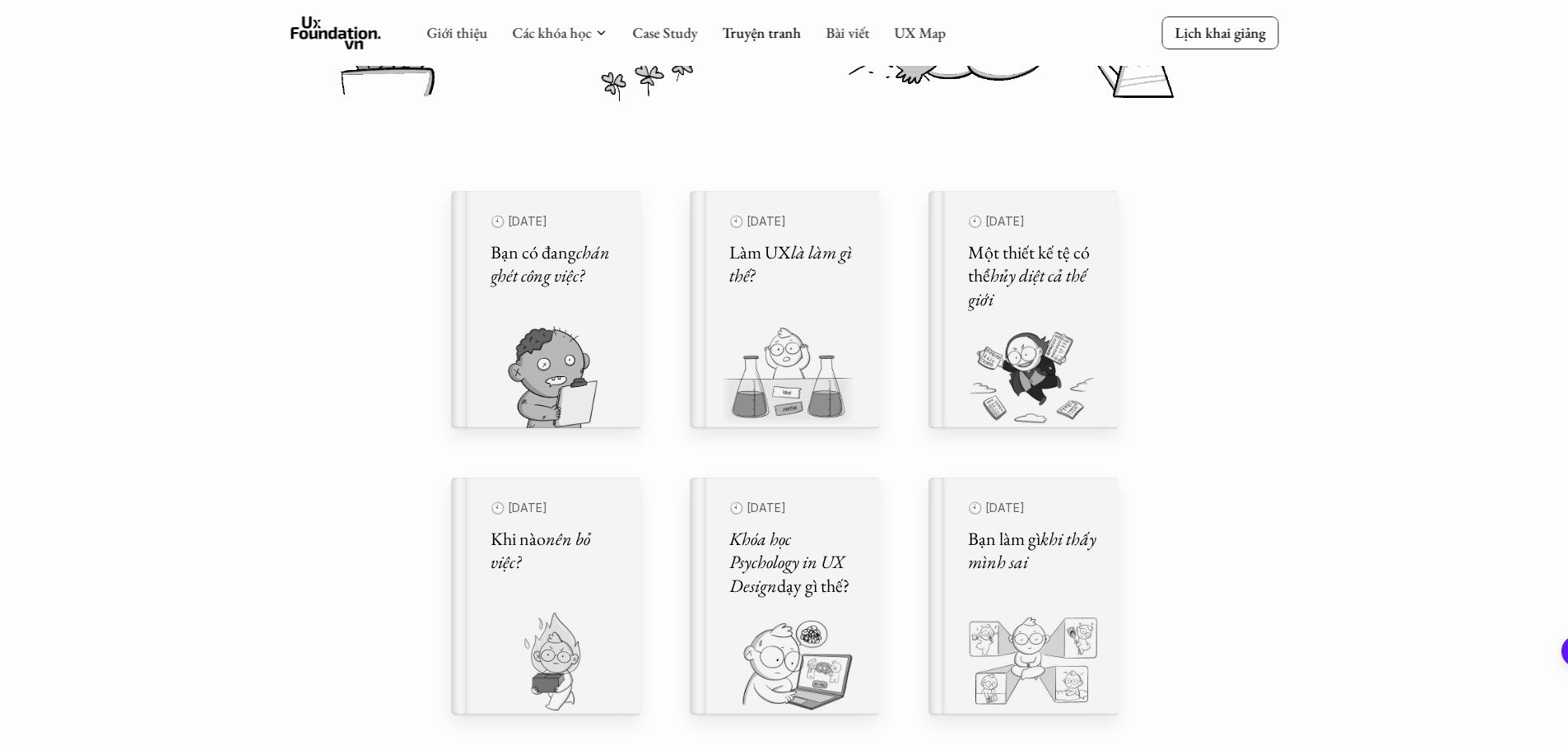
scroll to position [494, 0]
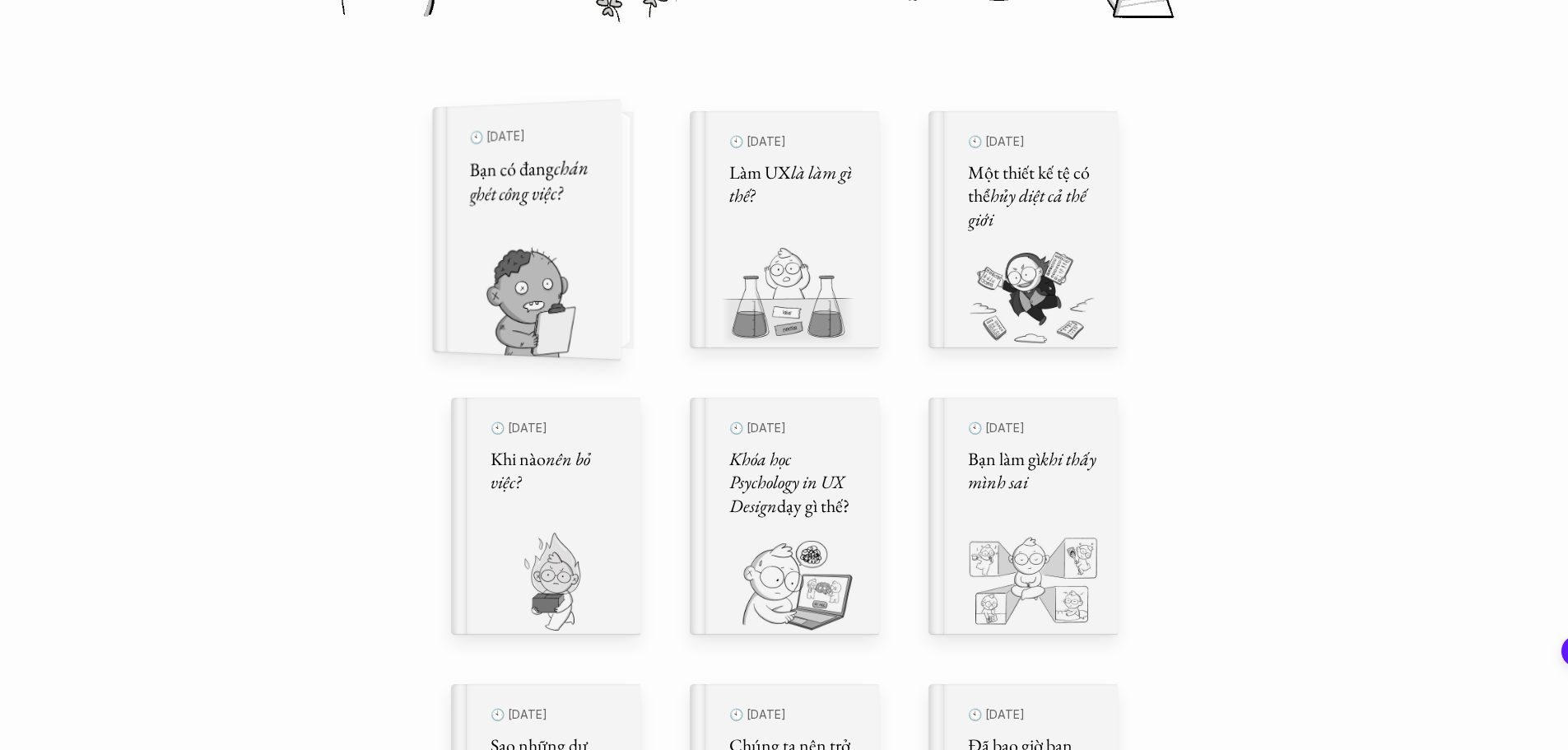
click at [575, 232] on div "🕙 [DATE] Bạn có đang chán ghét công việc?" at bounding box center [533, 230] width 130 height 217
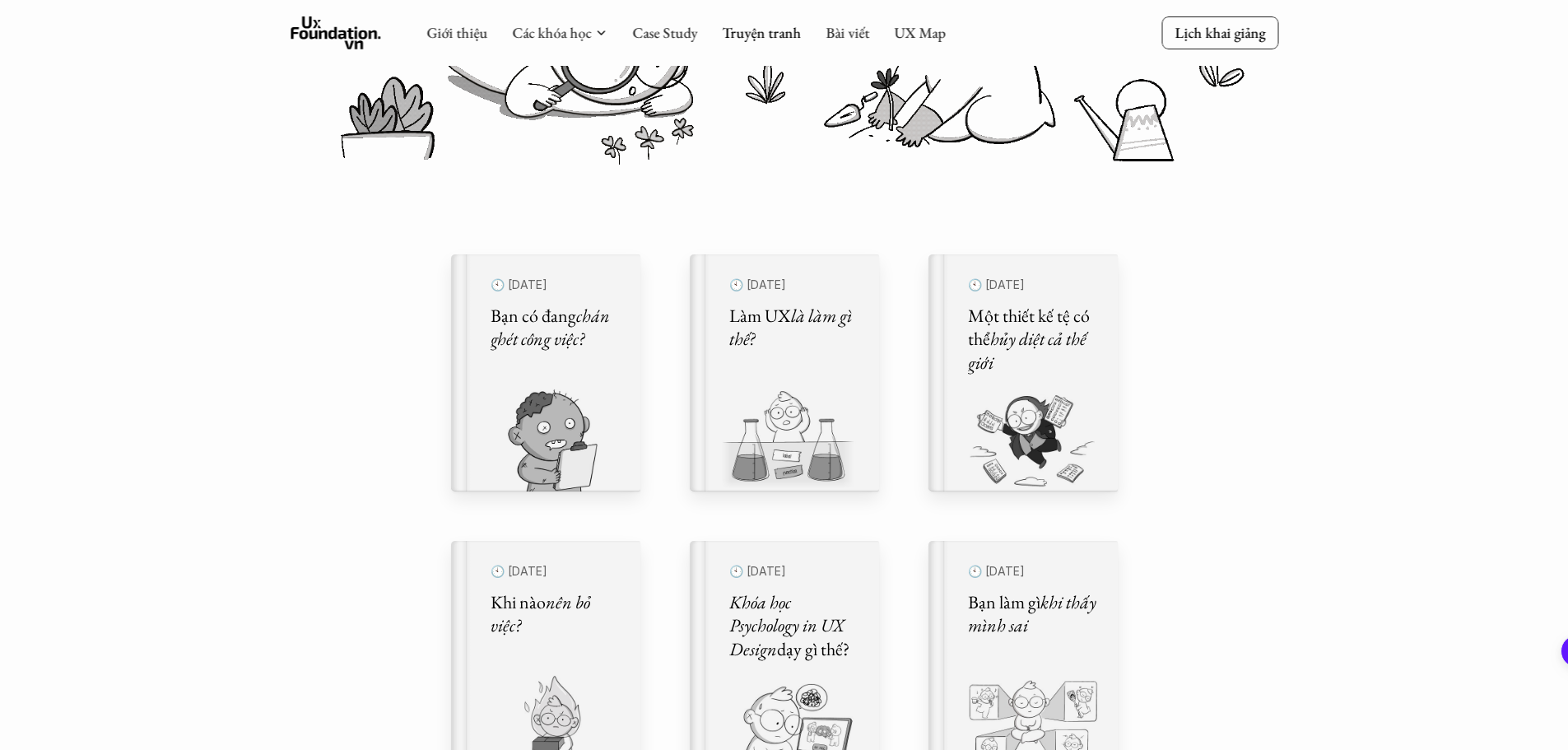
scroll to position [287, 0]
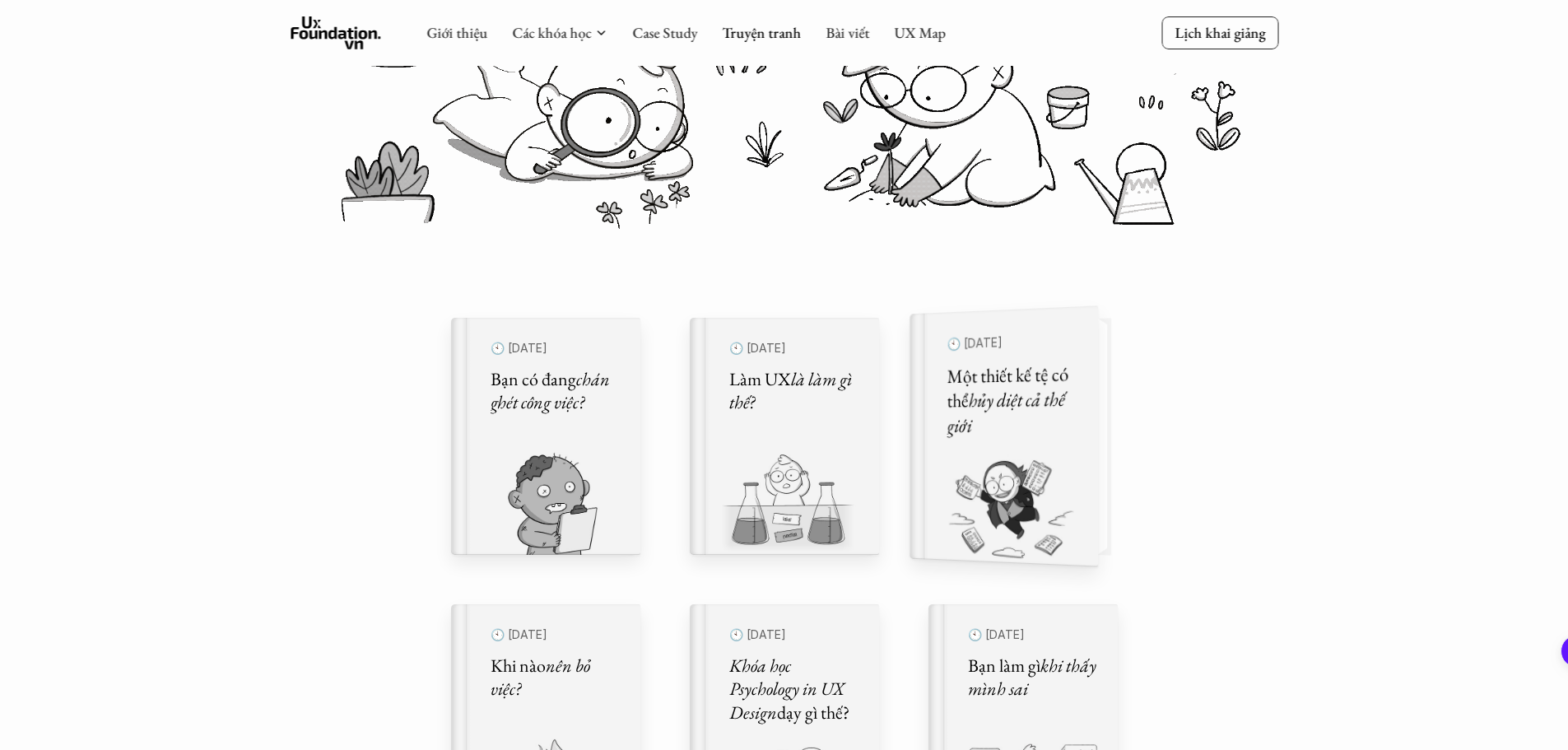
click at [1038, 427] on h5 "Một thiết kế tệ có thể hủy diệt cả thế giới" at bounding box center [1011, 400] width 130 height 77
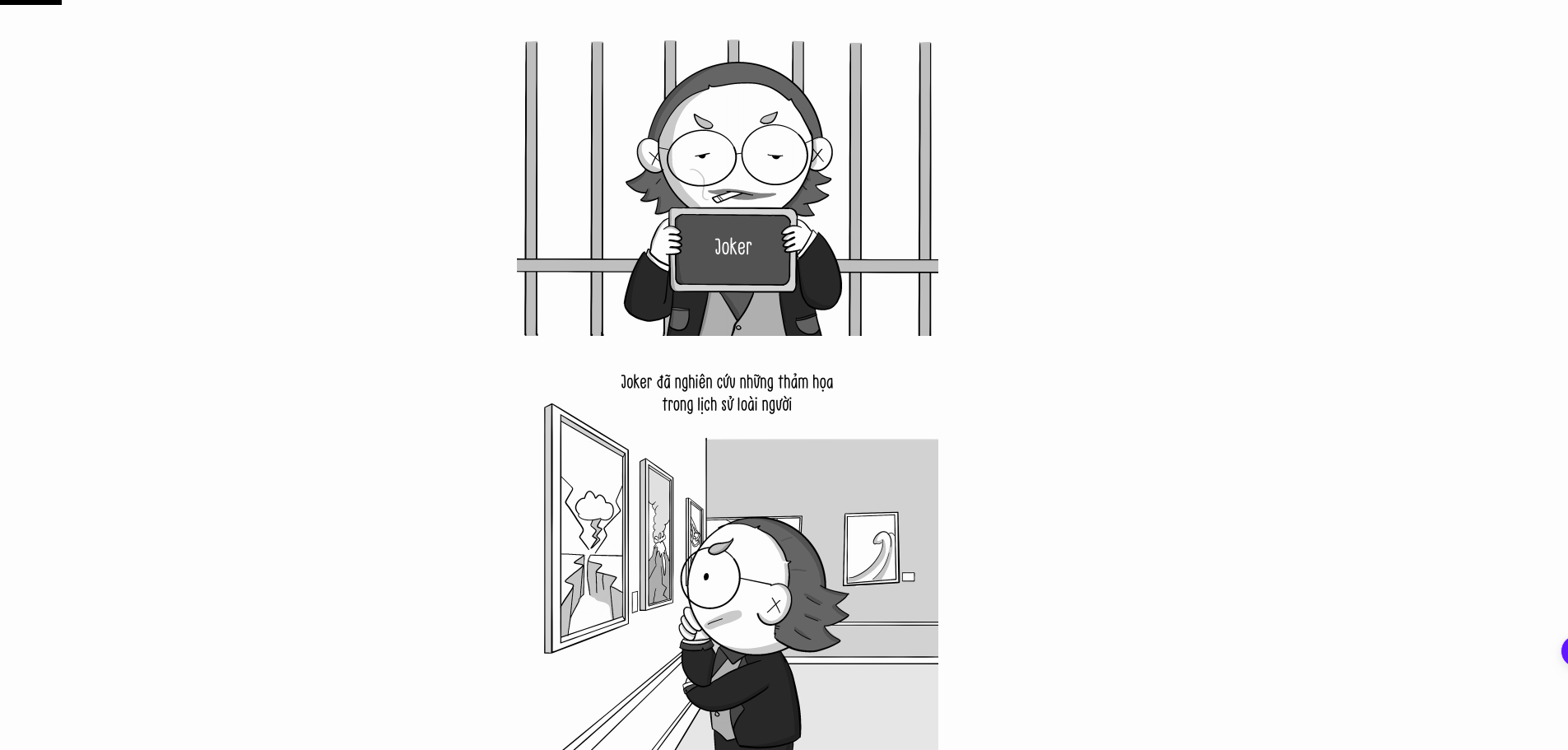
scroll to position [1454, 0]
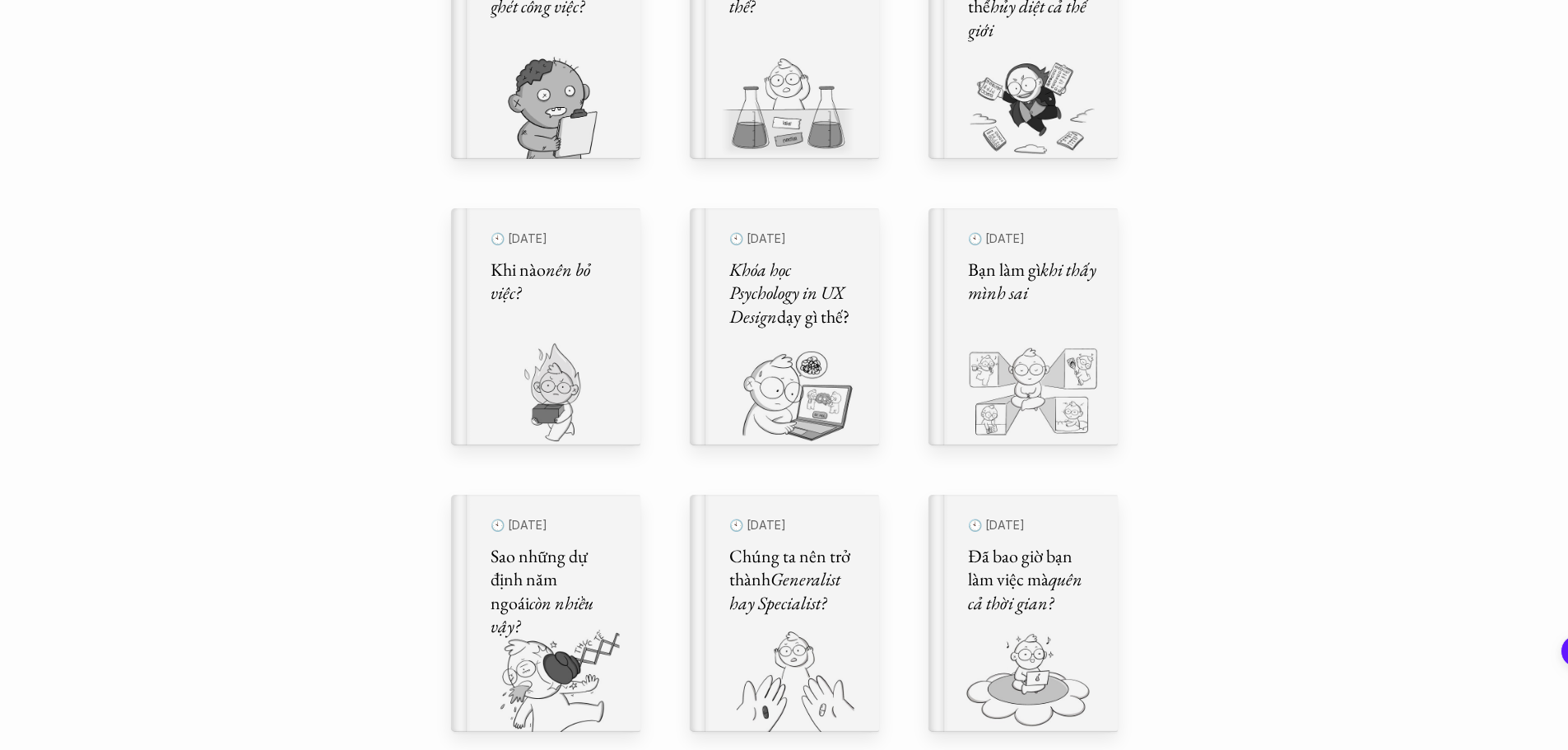
scroll to position [781, 0]
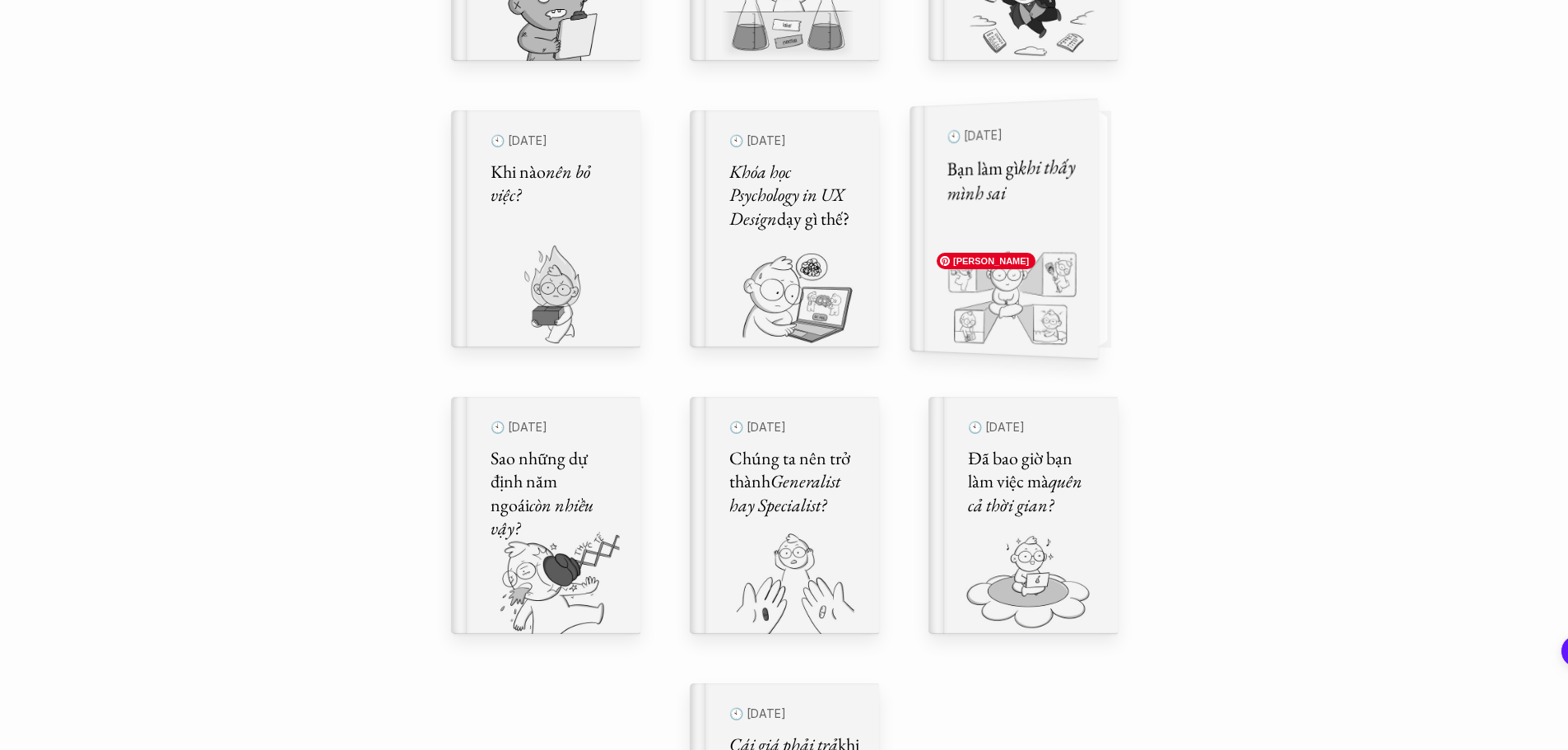
click at [1062, 259] on img at bounding box center [993, 302] width 168 height 114
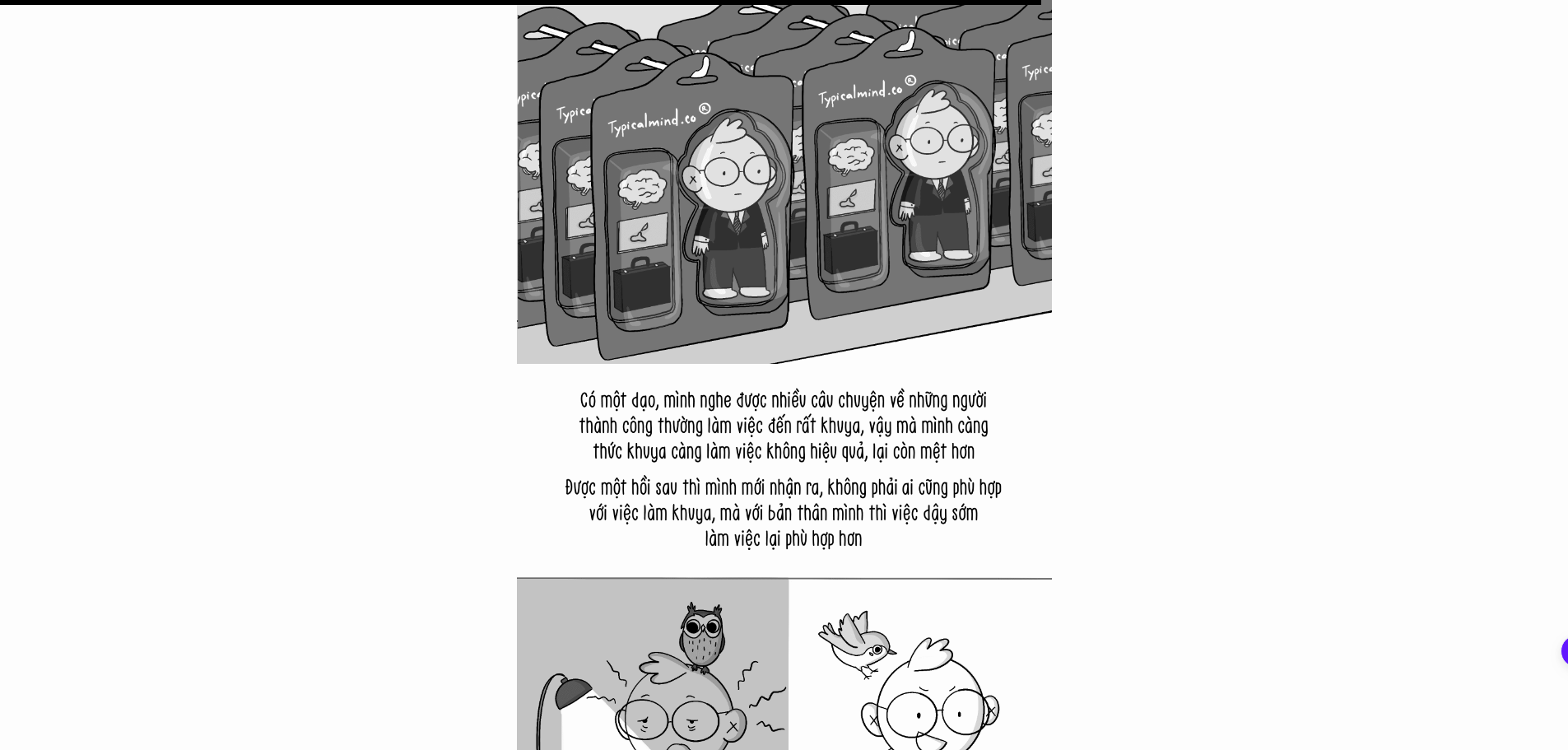
scroll to position [14651, 0]
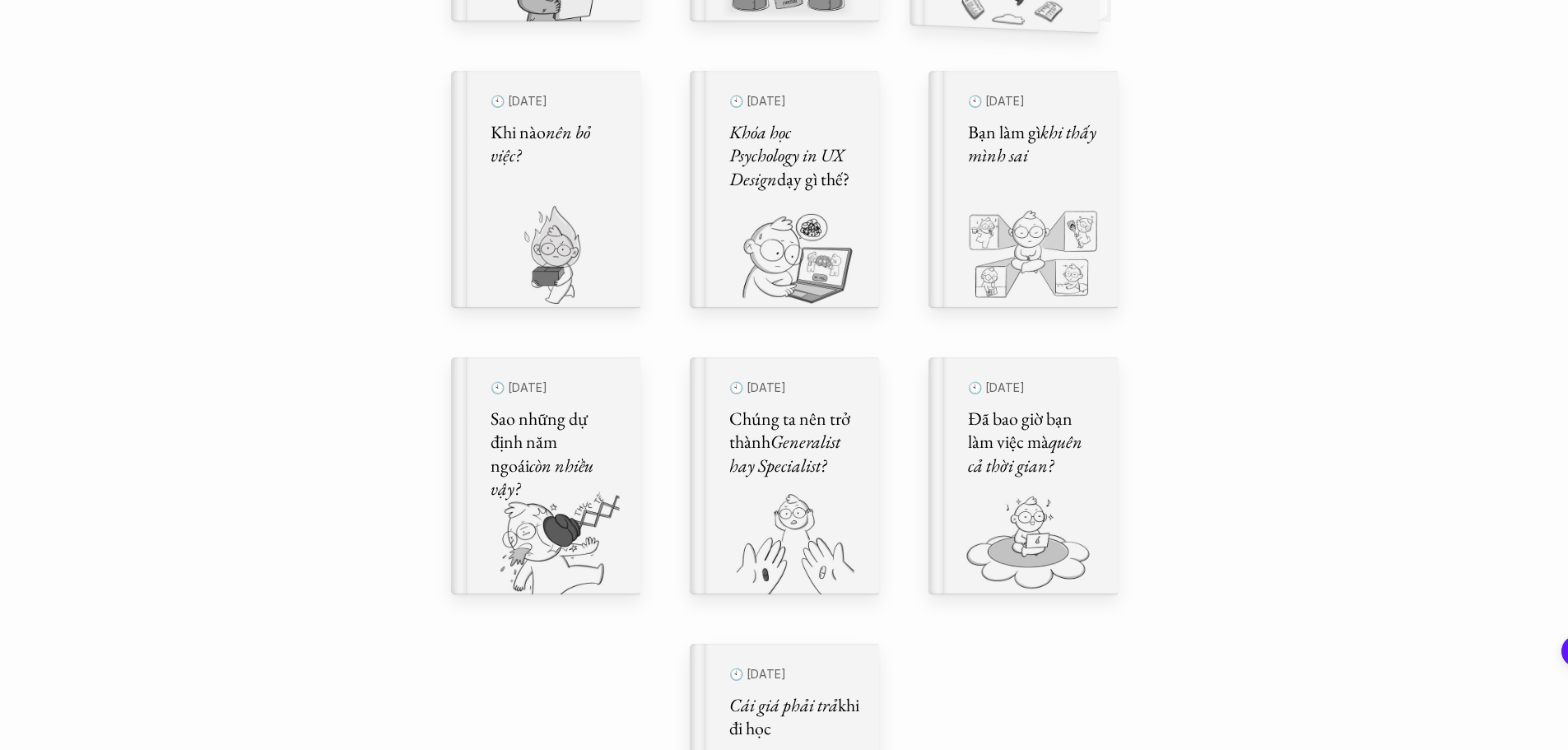
scroll to position [781, 0]
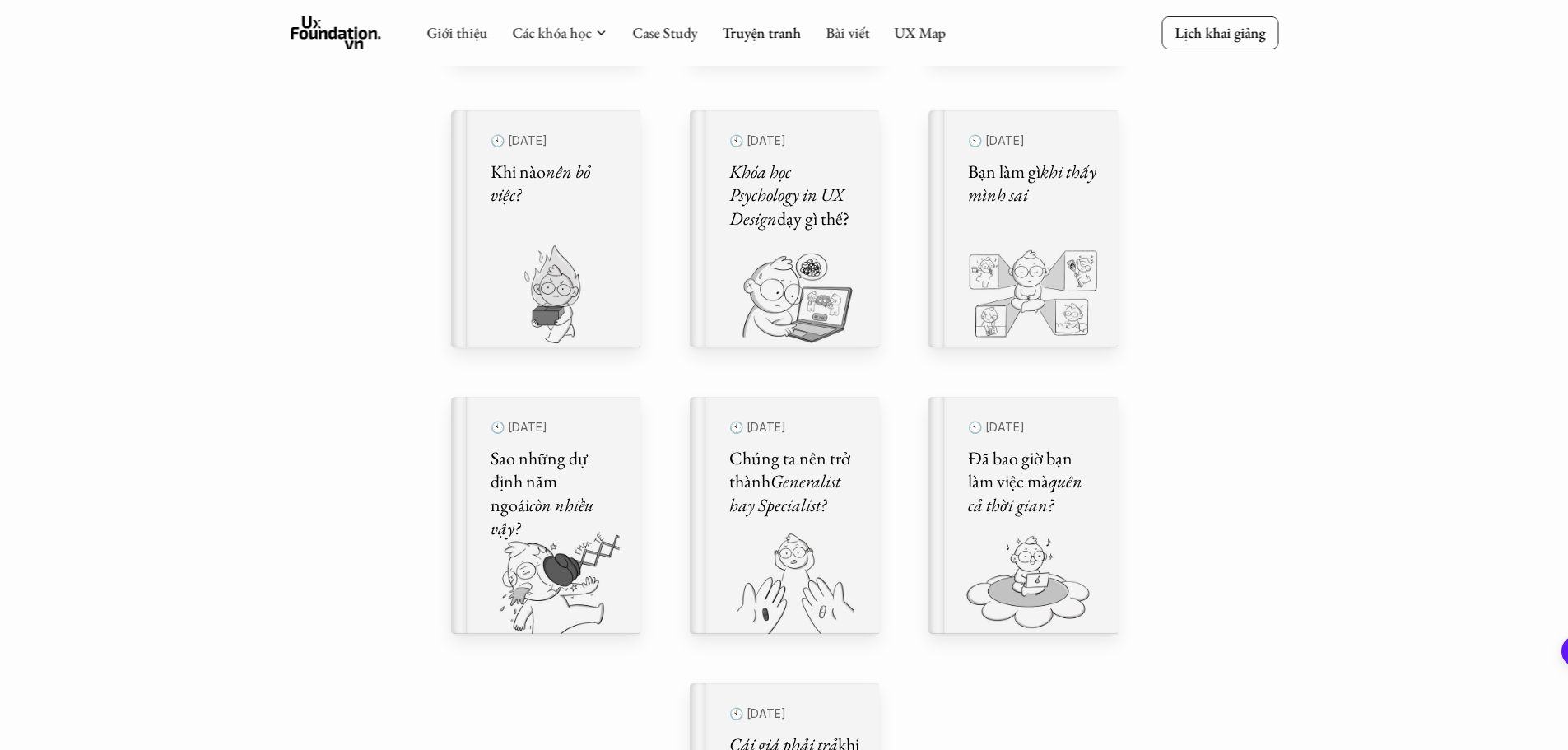
click at [910, 366] on div "🕙 [DATE] Bạn có đang chán ghét công việc? 🕙 [DATE] Làm UX là làm gì thế? 🕙 [DAT…" at bounding box center [784, 373] width 700 height 1228
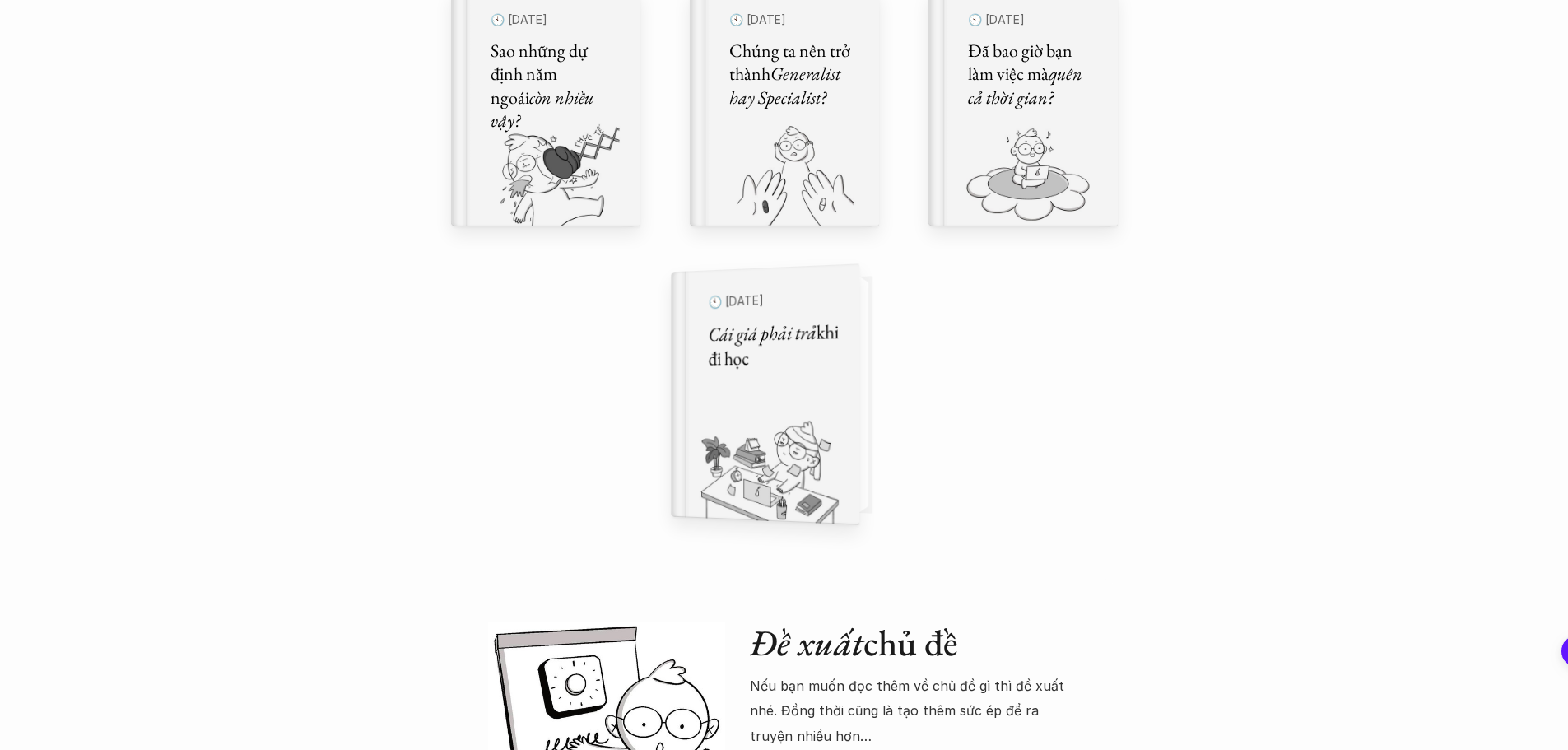
scroll to position [1110, 0]
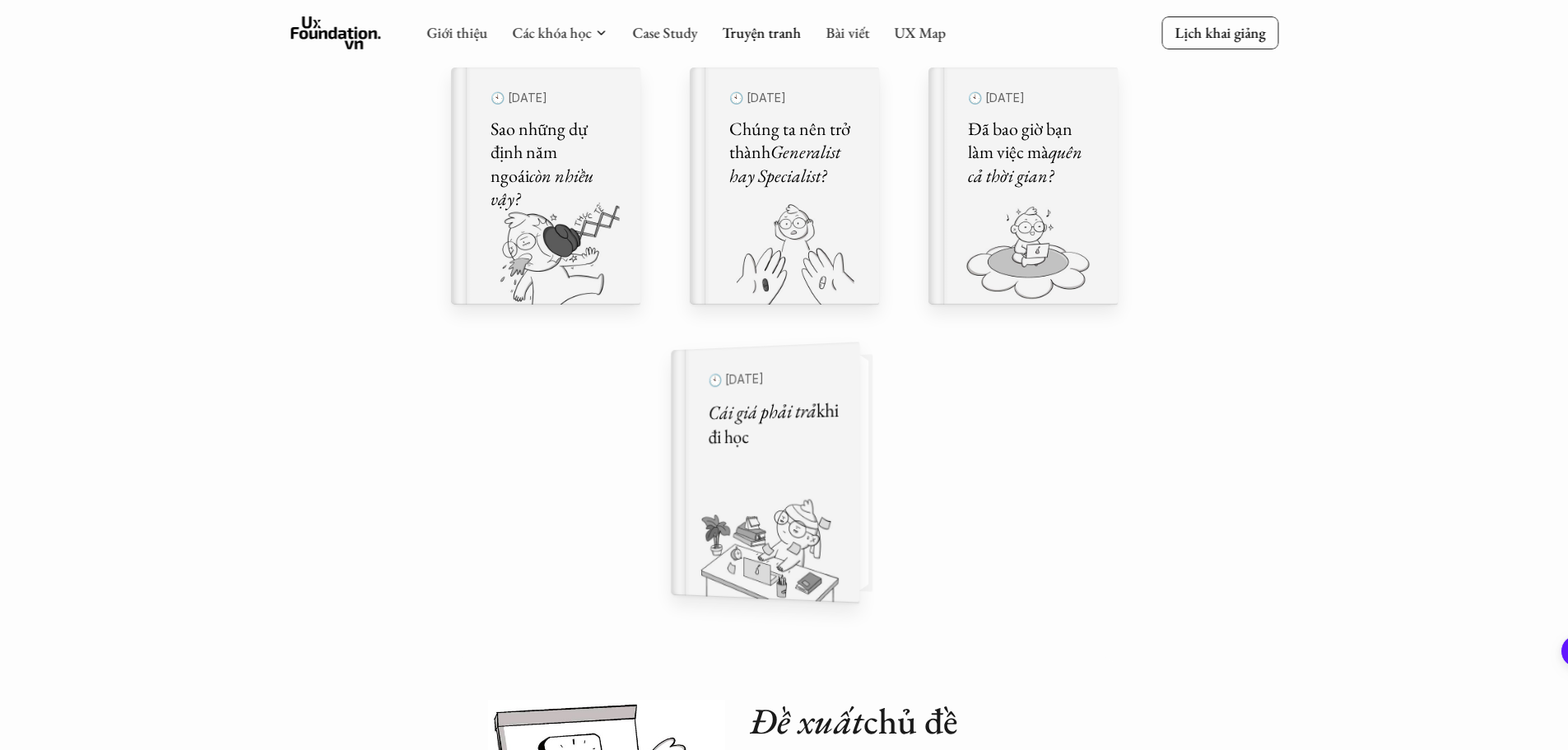
click at [803, 483] on div "🕙 [DATE] Cái giá phải trả khi đi học" at bounding box center [772, 473] width 130 height 217
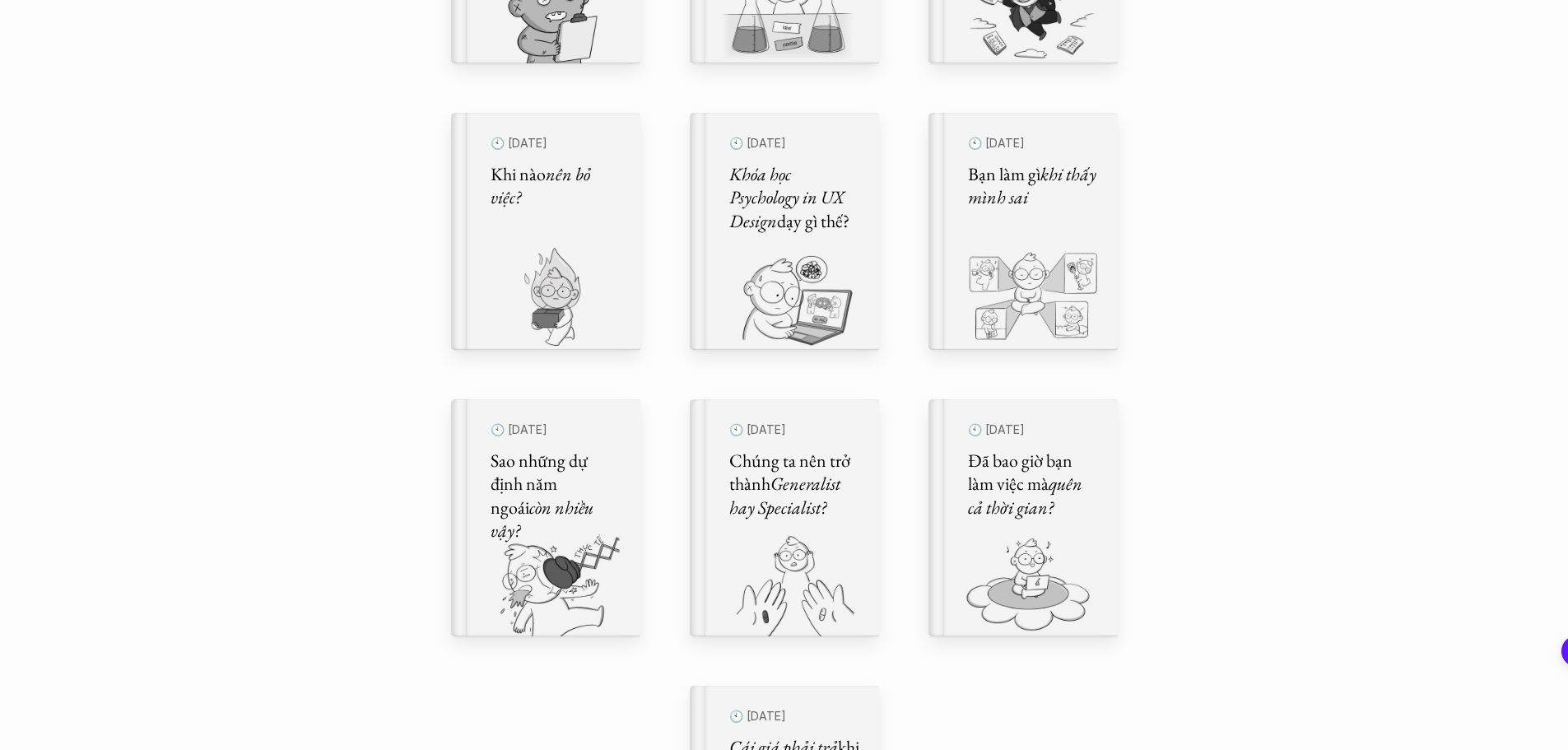
scroll to position [781, 0]
click at [916, 393] on div "🕙 [DATE] Bạn có đang chán ghét công việc? 🕙 [DATE] Làm UX là làm gì thế? 🕙 [DAT…" at bounding box center [784, 373] width 700 height 1228
click at [923, 391] on div "🕙 [DATE] Bạn có đang chán ghét công việc? 🕙 [DATE] Làm UX là làm gì thế? 🕙 [DAT…" at bounding box center [784, 373] width 700 height 1228
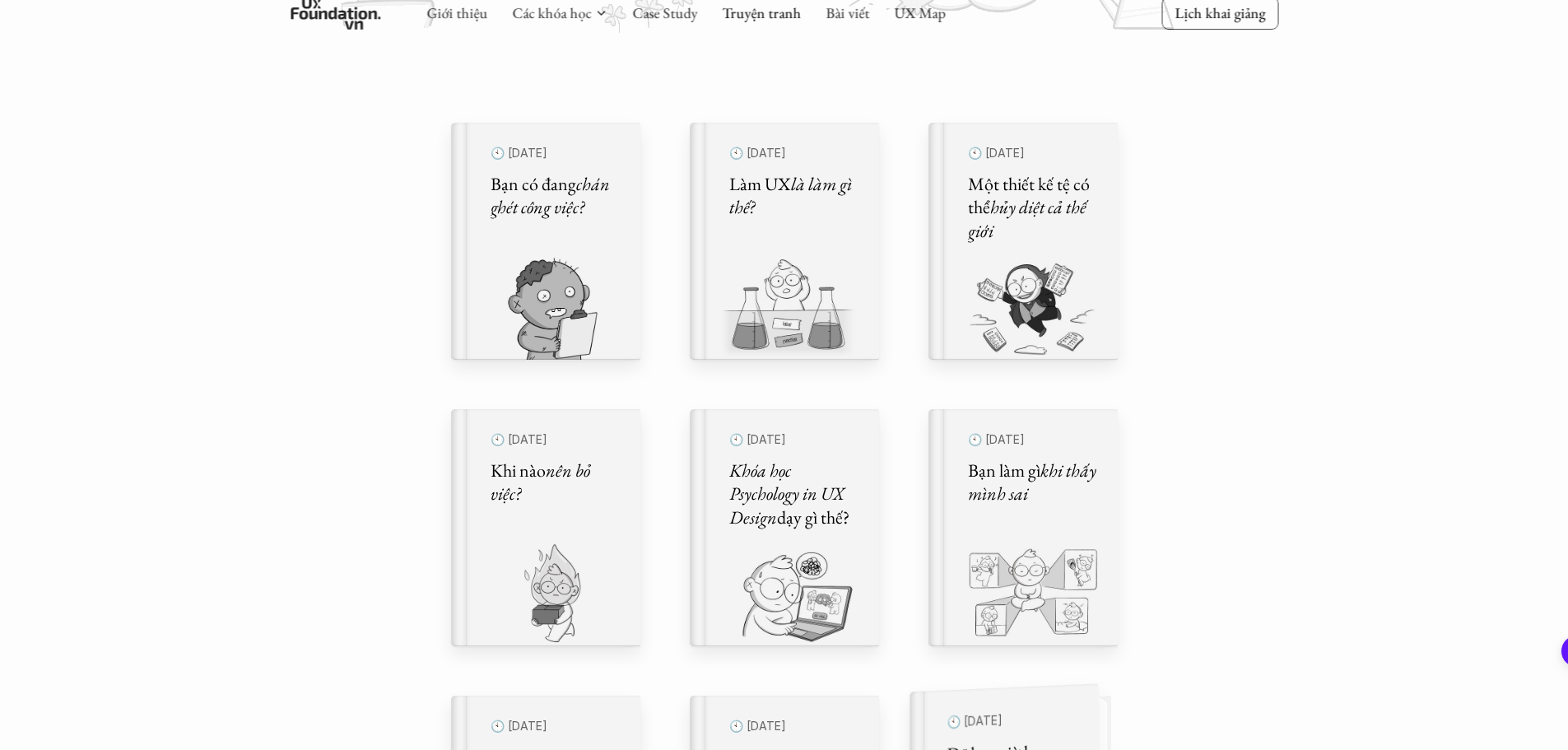
scroll to position [452, 0]
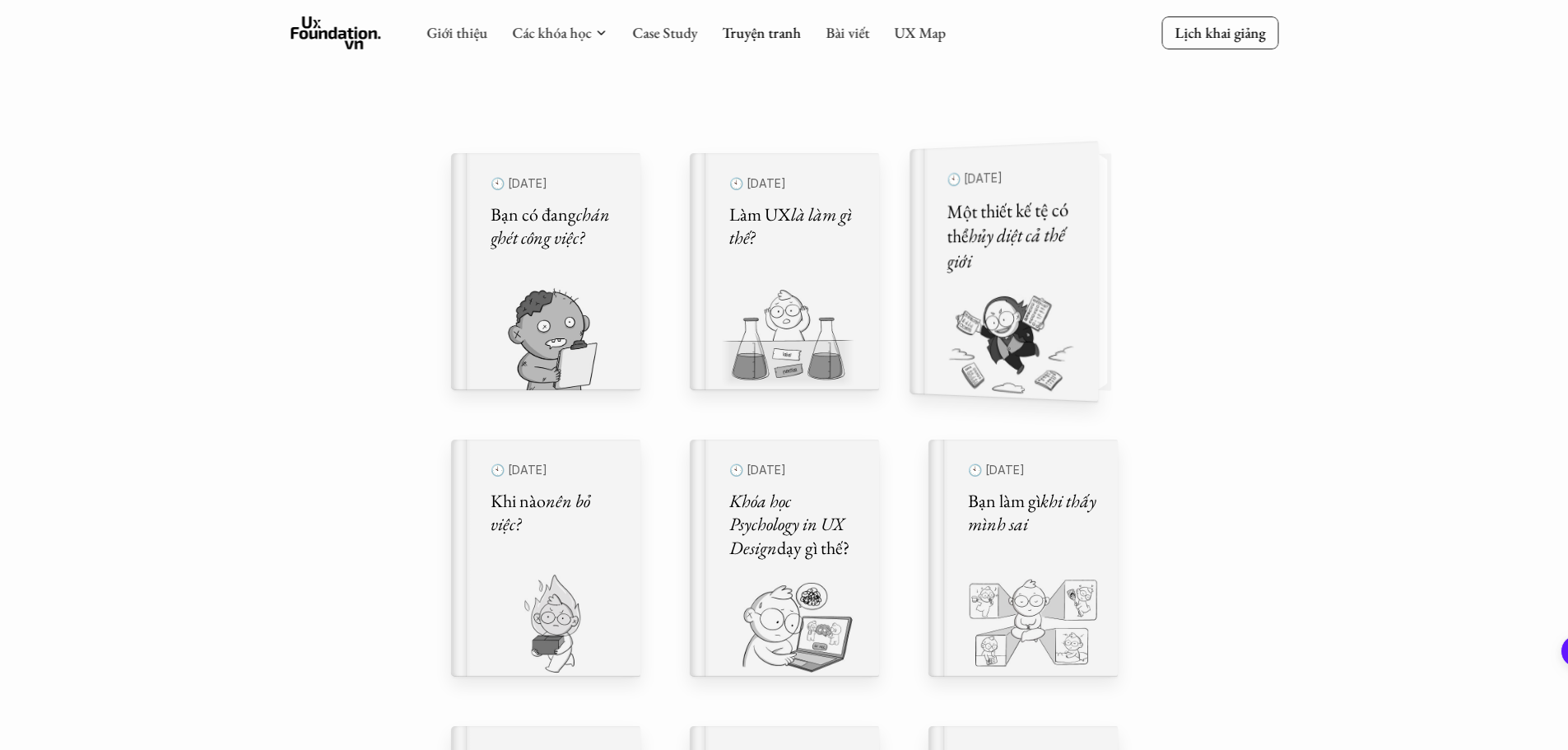
click at [1044, 249] on h5 "Một thiết kế tệ có thể hủy diệt cả thế giới" at bounding box center [1011, 235] width 130 height 77
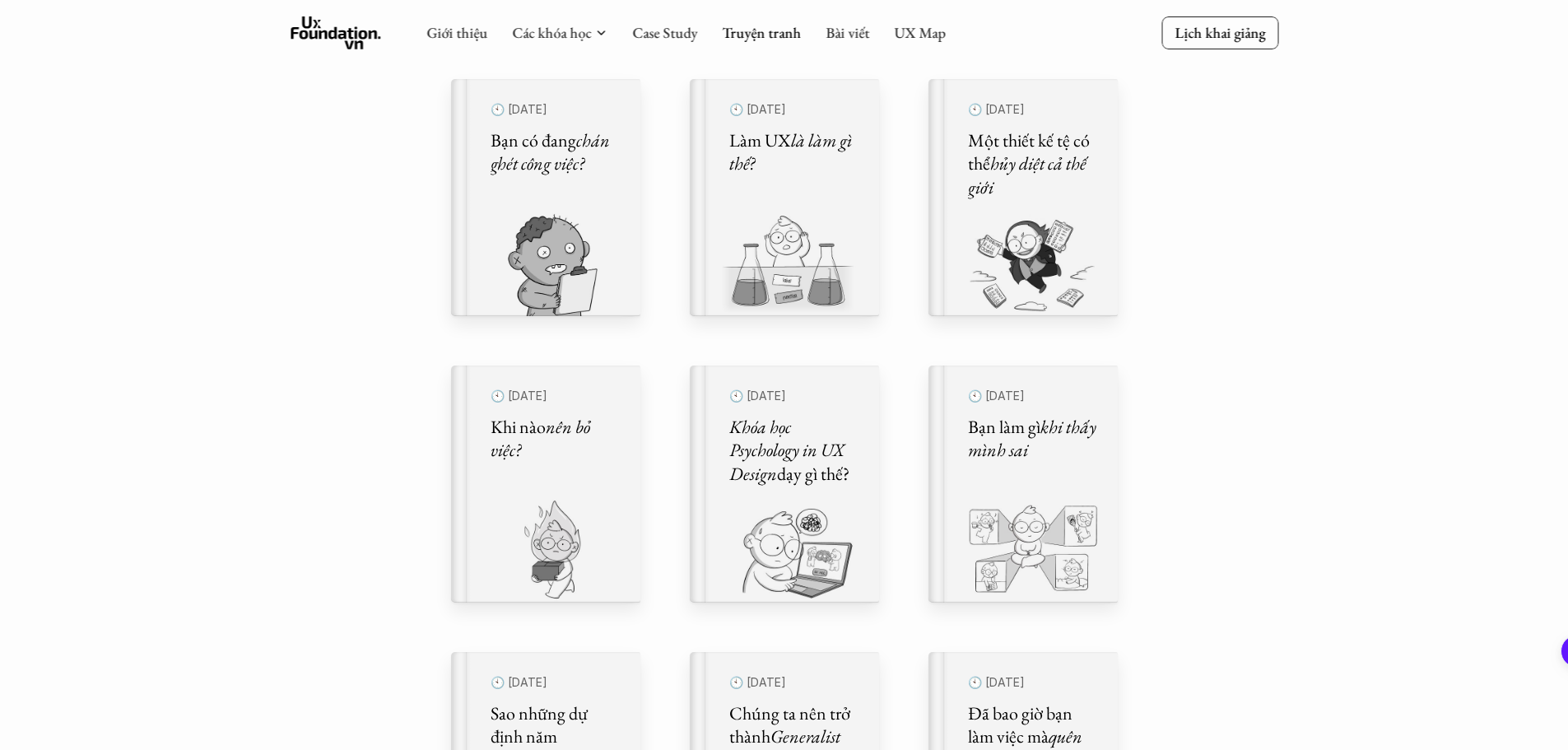
scroll to position [452, 0]
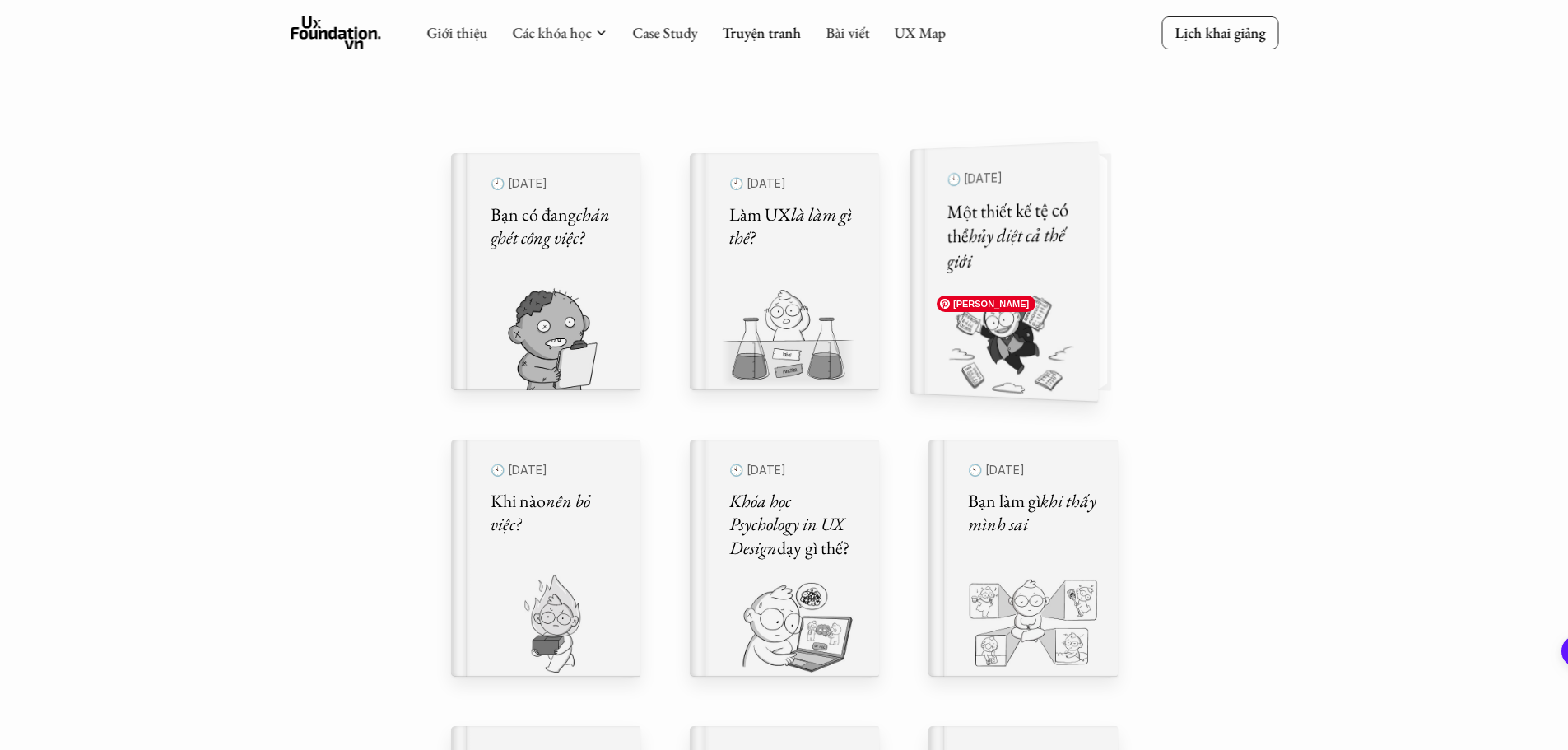
click at [1041, 250] on h5 "Một thiết kế tệ có thể hủy diệt cả thế giới" at bounding box center [1011, 235] width 130 height 77
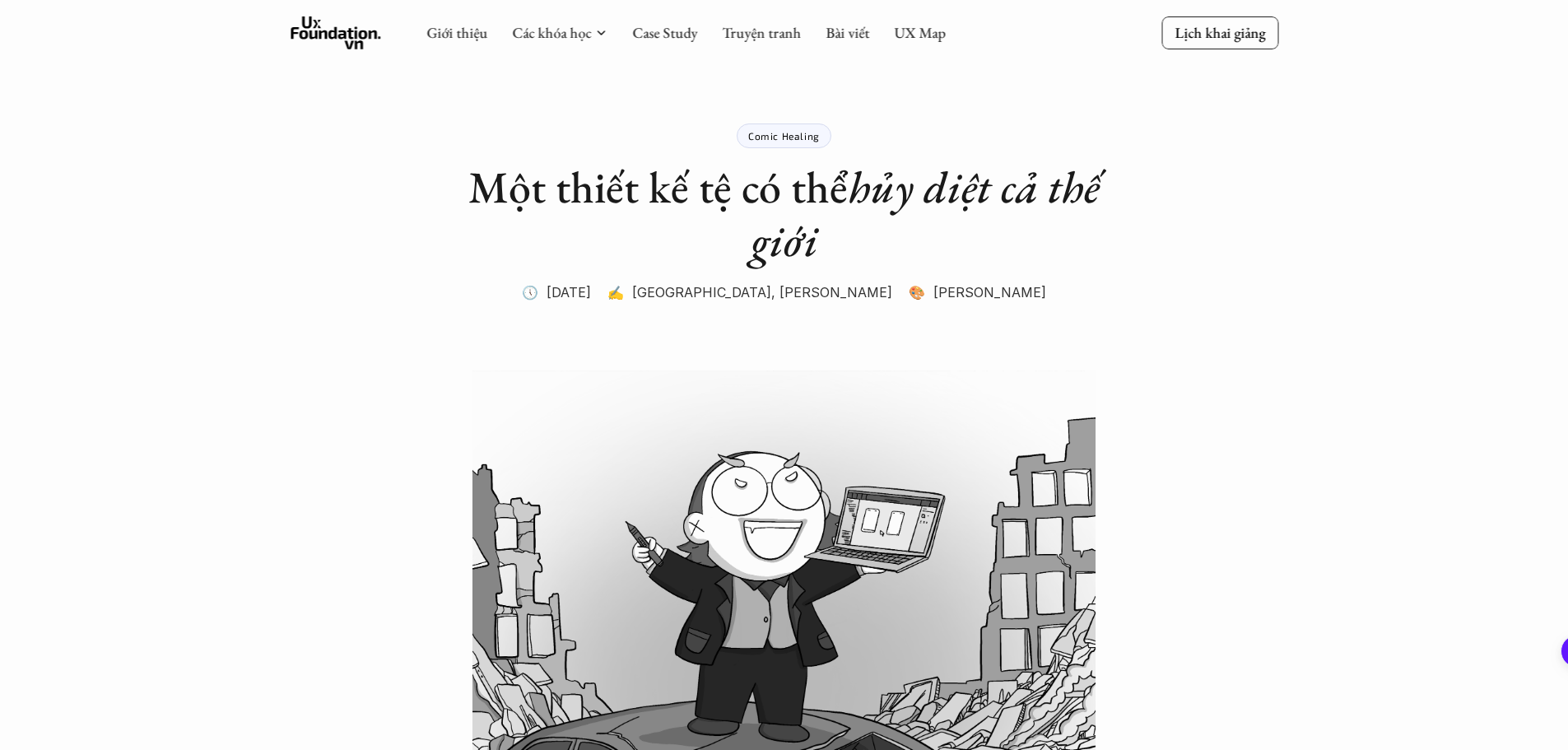
drag, startPoint x: 865, startPoint y: 250, endPoint x: 474, endPoint y: 192, distance: 395.3
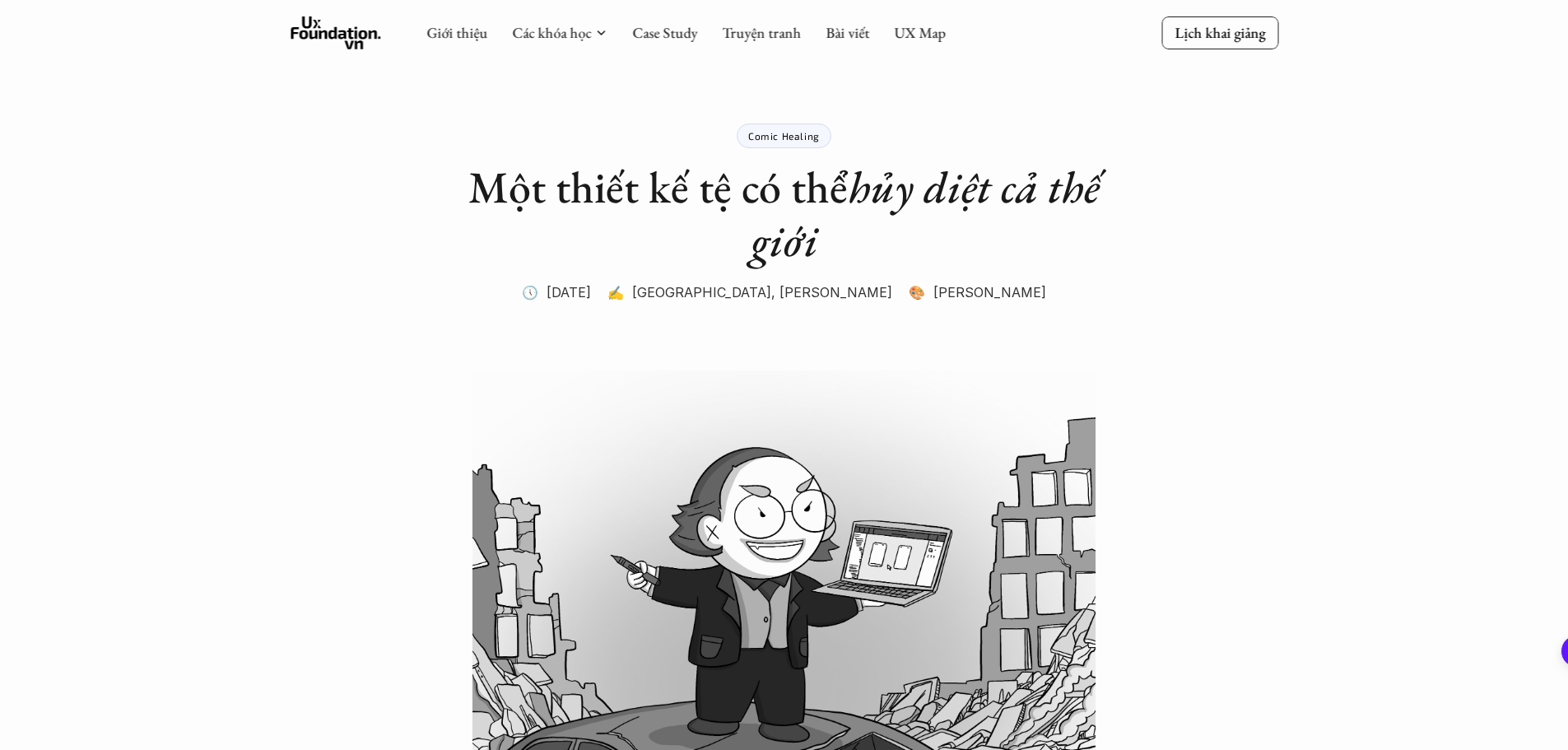
click at [474, 192] on h1 "Một thiết kế tệ có thể hủy diệt cả thế giới" at bounding box center [784, 214] width 658 height 107
